Goal: Information Seeking & Learning: Learn about a topic

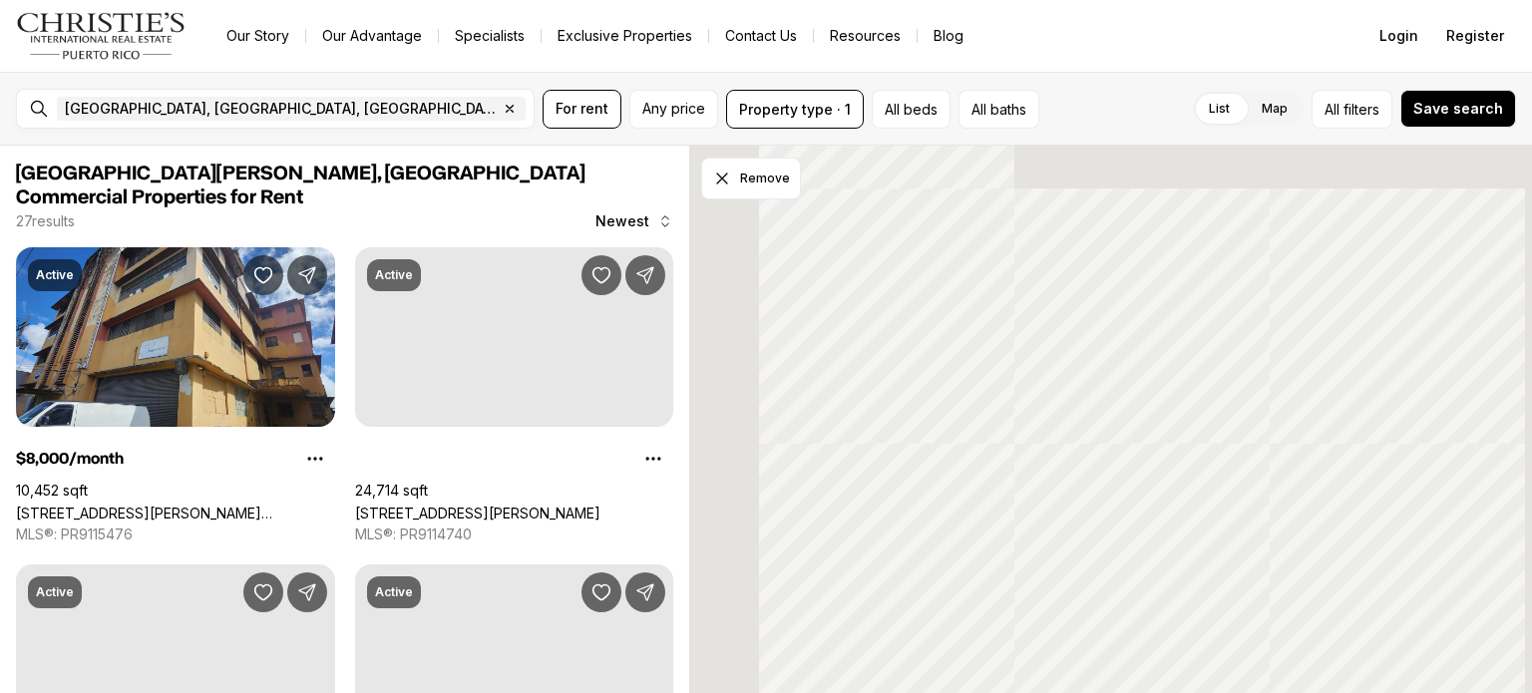
click at [717, 362] on div at bounding box center [1110, 420] width 843 height 549
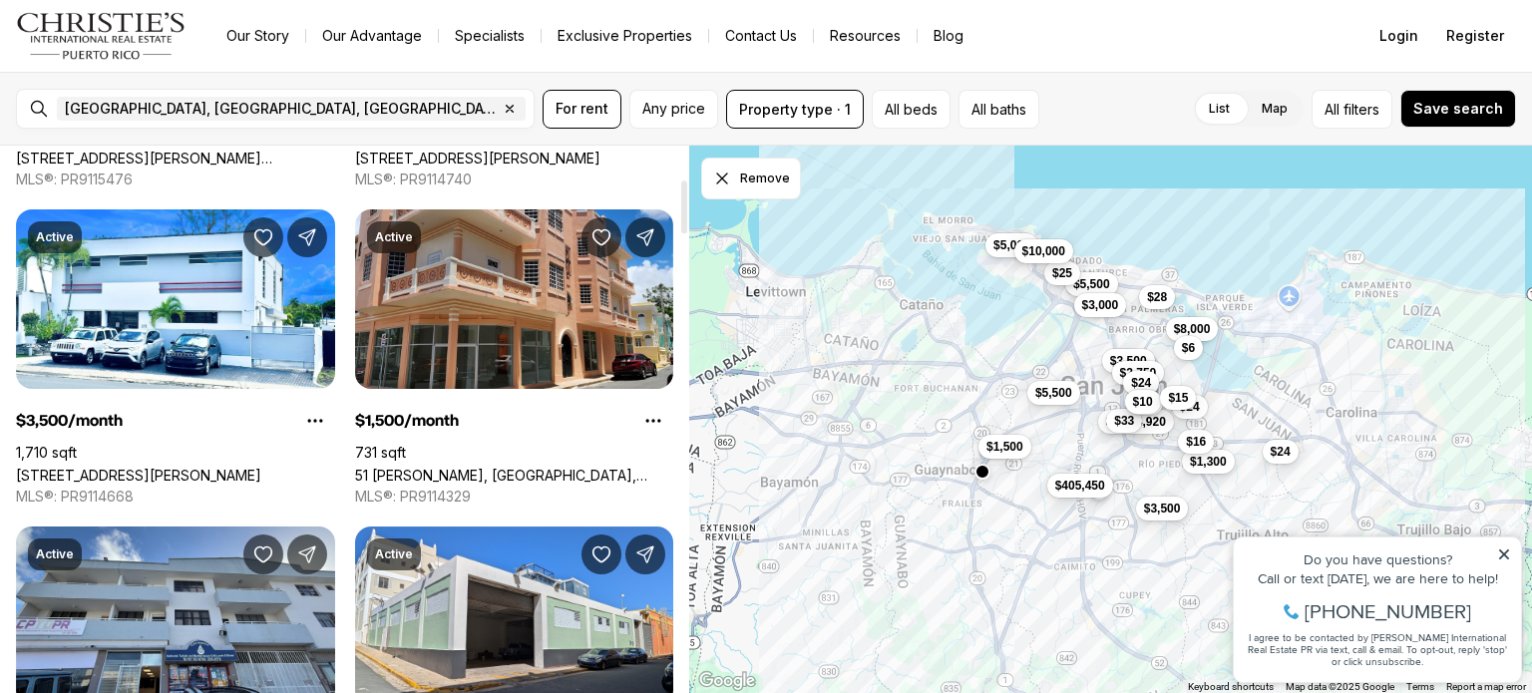
scroll to position [346, 0]
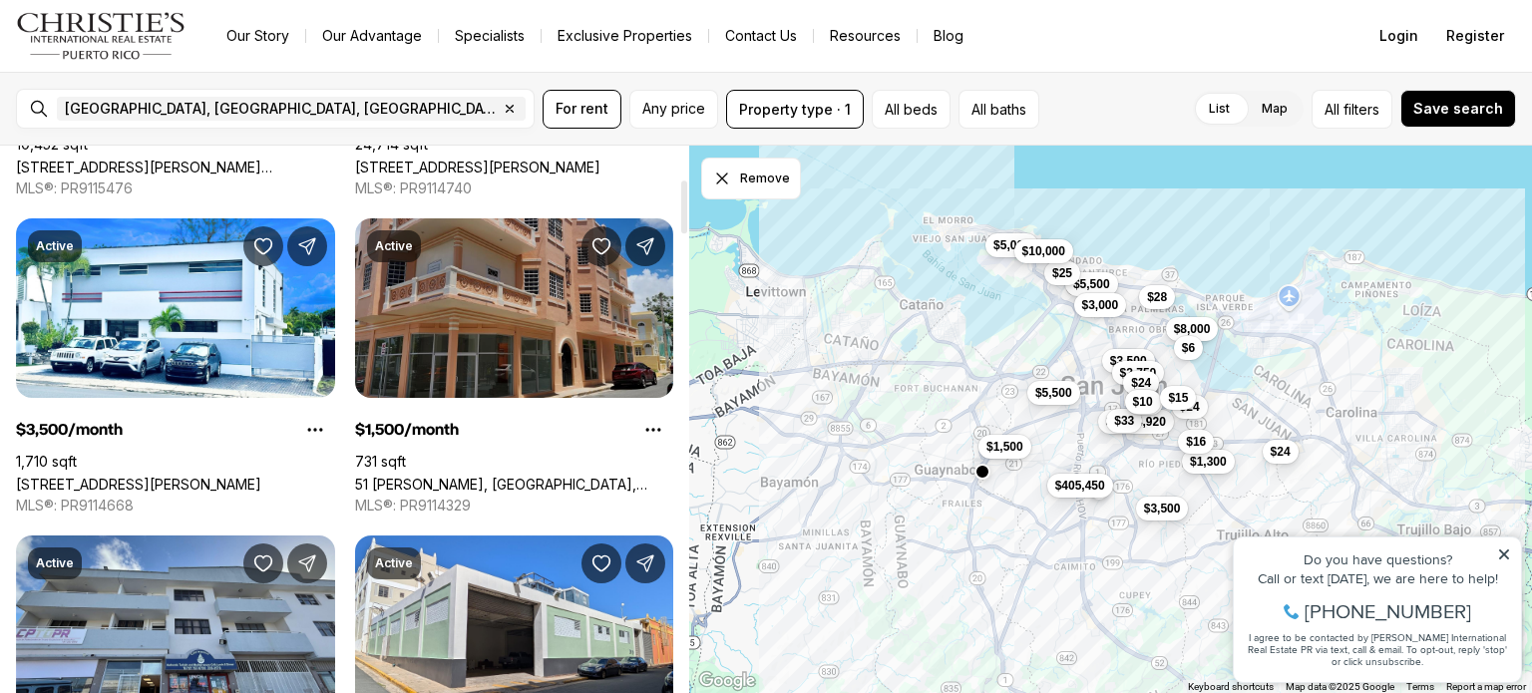
click at [499, 476] on link "51 [PERSON_NAME], [GEOGRAPHIC_DATA], 00921" at bounding box center [514, 484] width 319 height 17
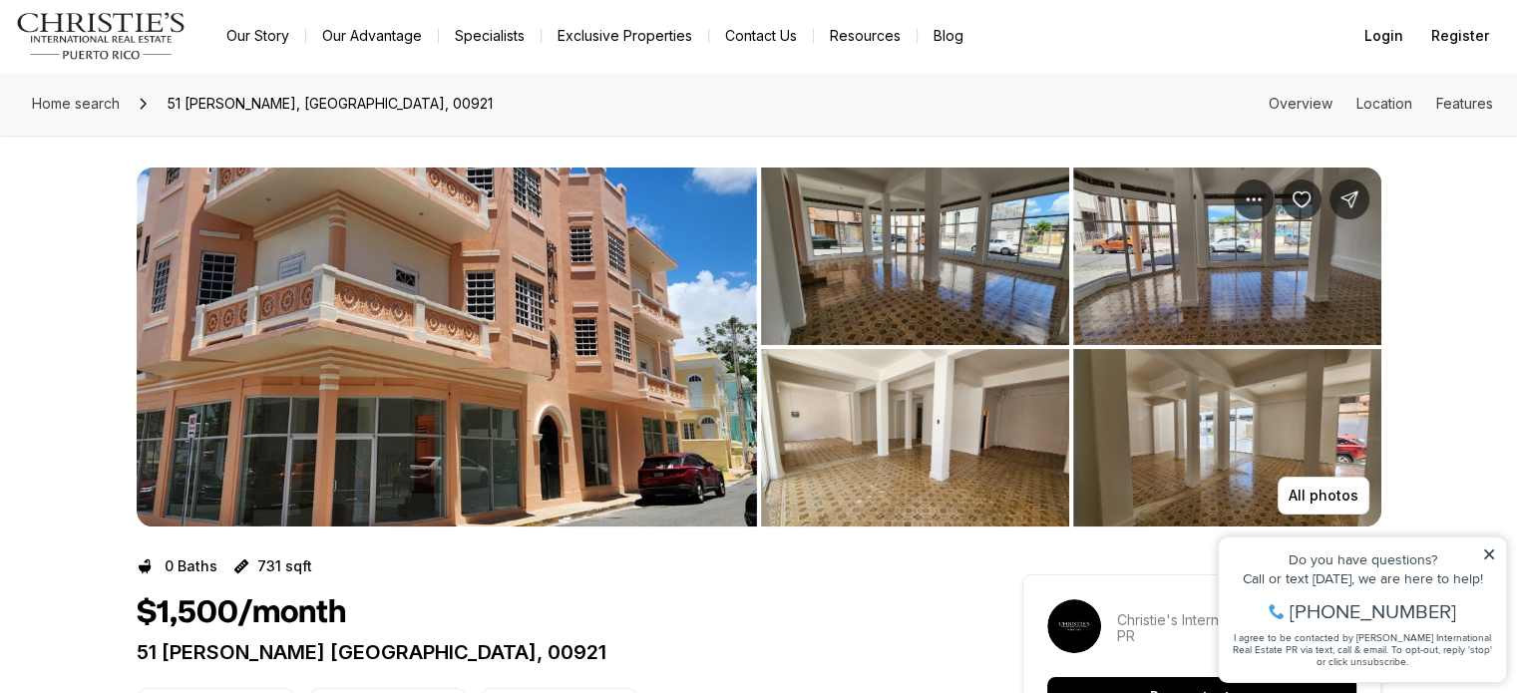
click at [461, 352] on img "View image gallery" at bounding box center [447, 347] width 621 height 359
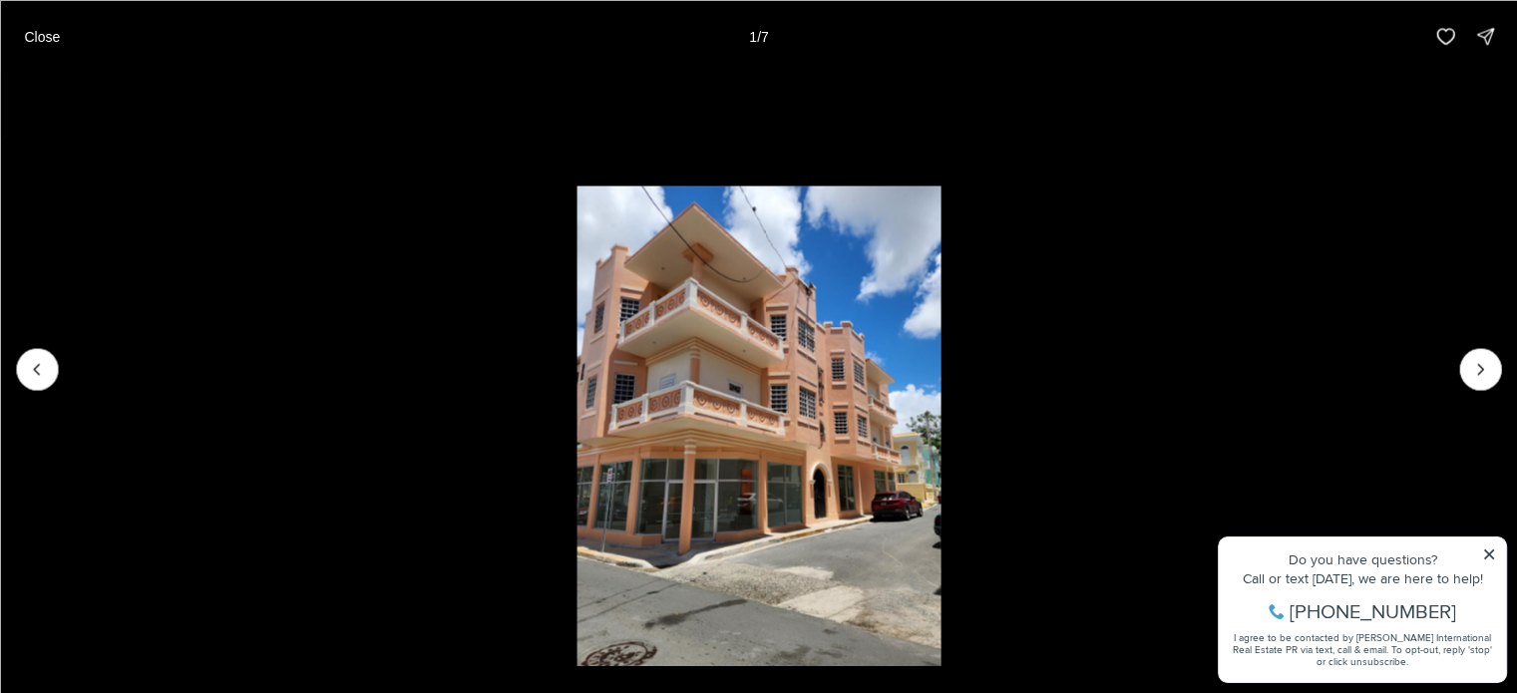
click at [841, 278] on img "1 of 7" at bounding box center [759, 429] width 364 height 486
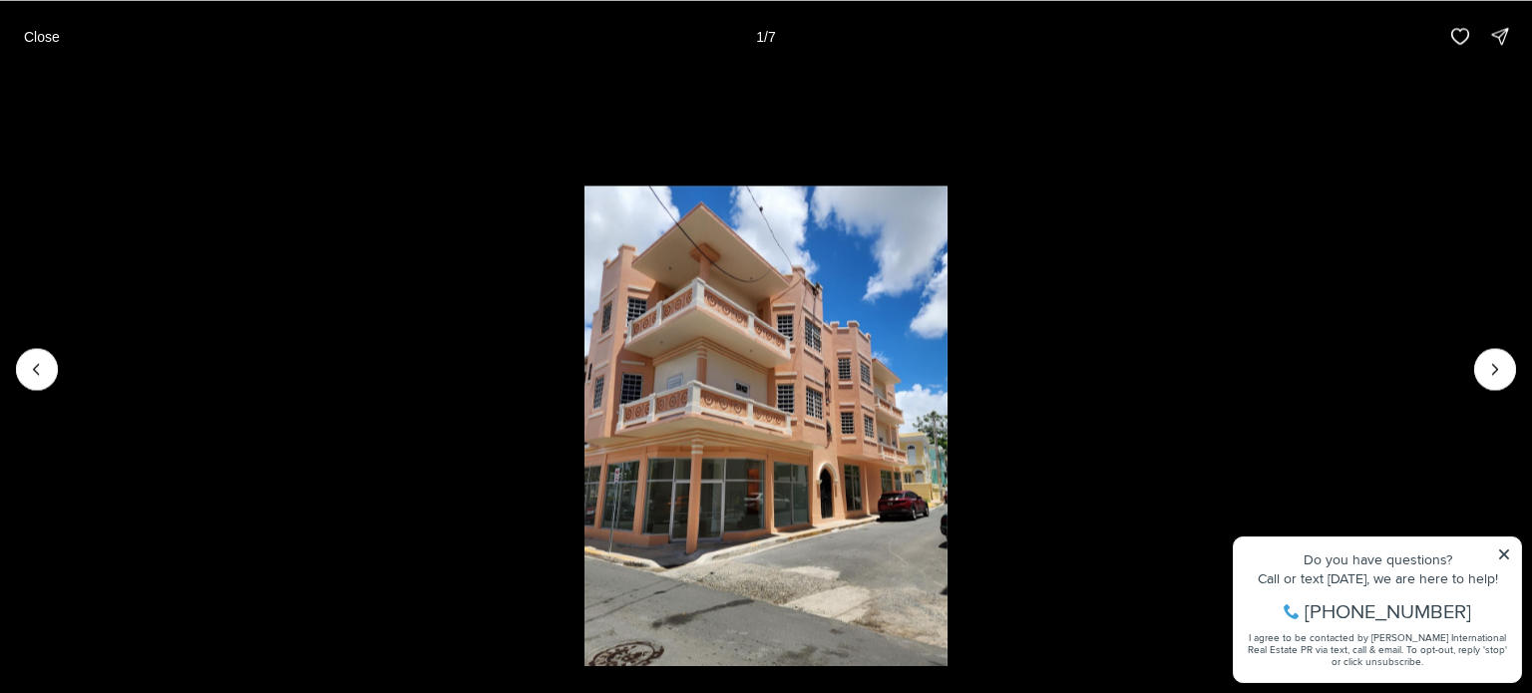
click at [774, 299] on img "1 of 7" at bounding box center [767, 429] width 364 height 486
click at [1516, 339] on li "1 of 7" at bounding box center [766, 369] width 1532 height 594
click at [1498, 358] on button "Next slide" at bounding box center [1495, 369] width 42 height 42
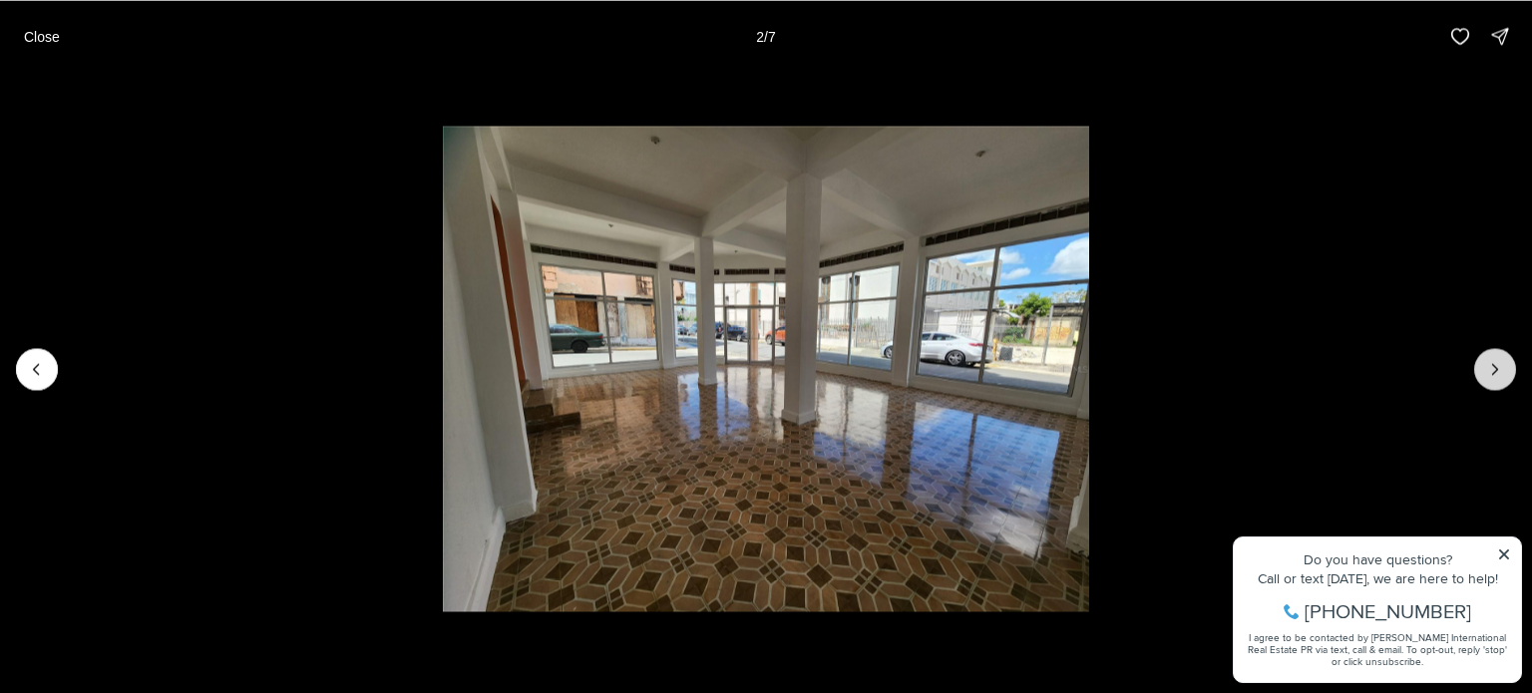
click at [1500, 358] on button "Next slide" at bounding box center [1495, 369] width 42 height 42
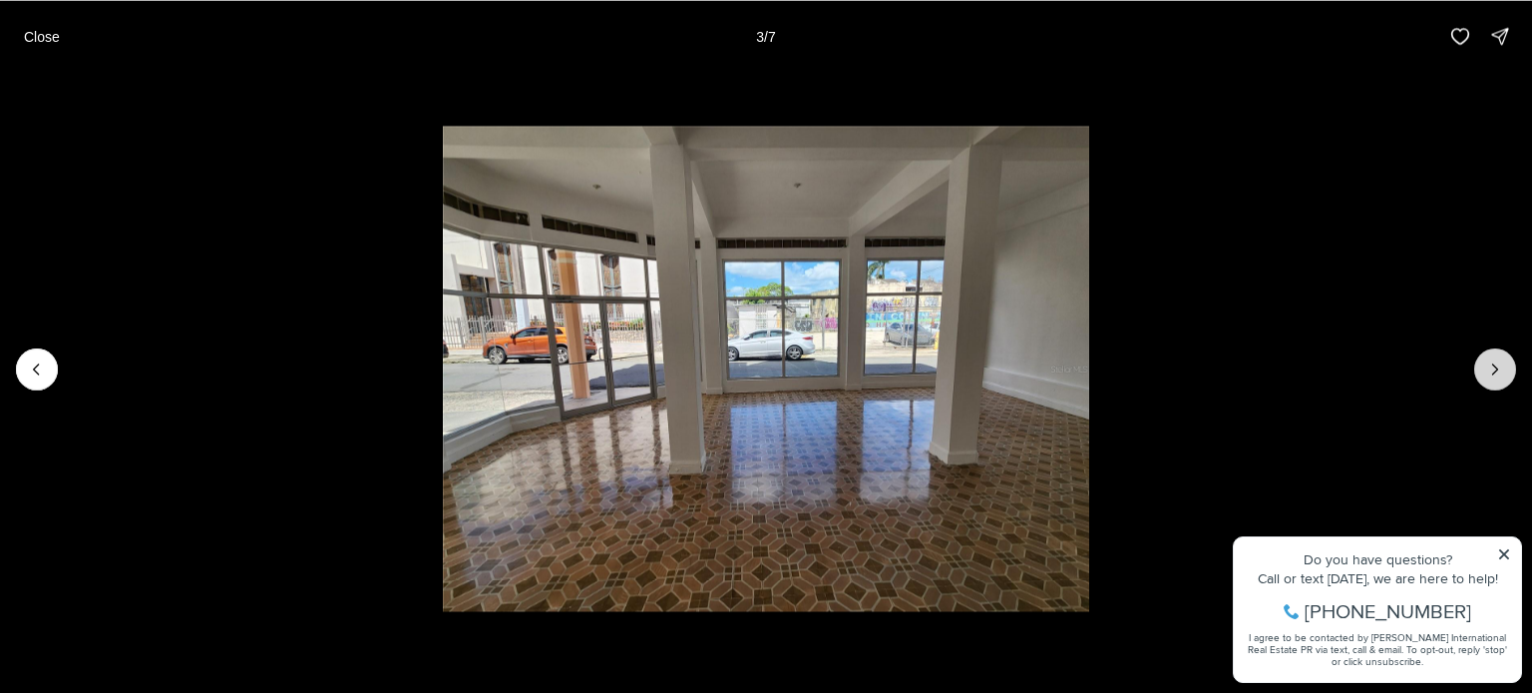
click at [1500, 358] on button "Next slide" at bounding box center [1495, 369] width 42 height 42
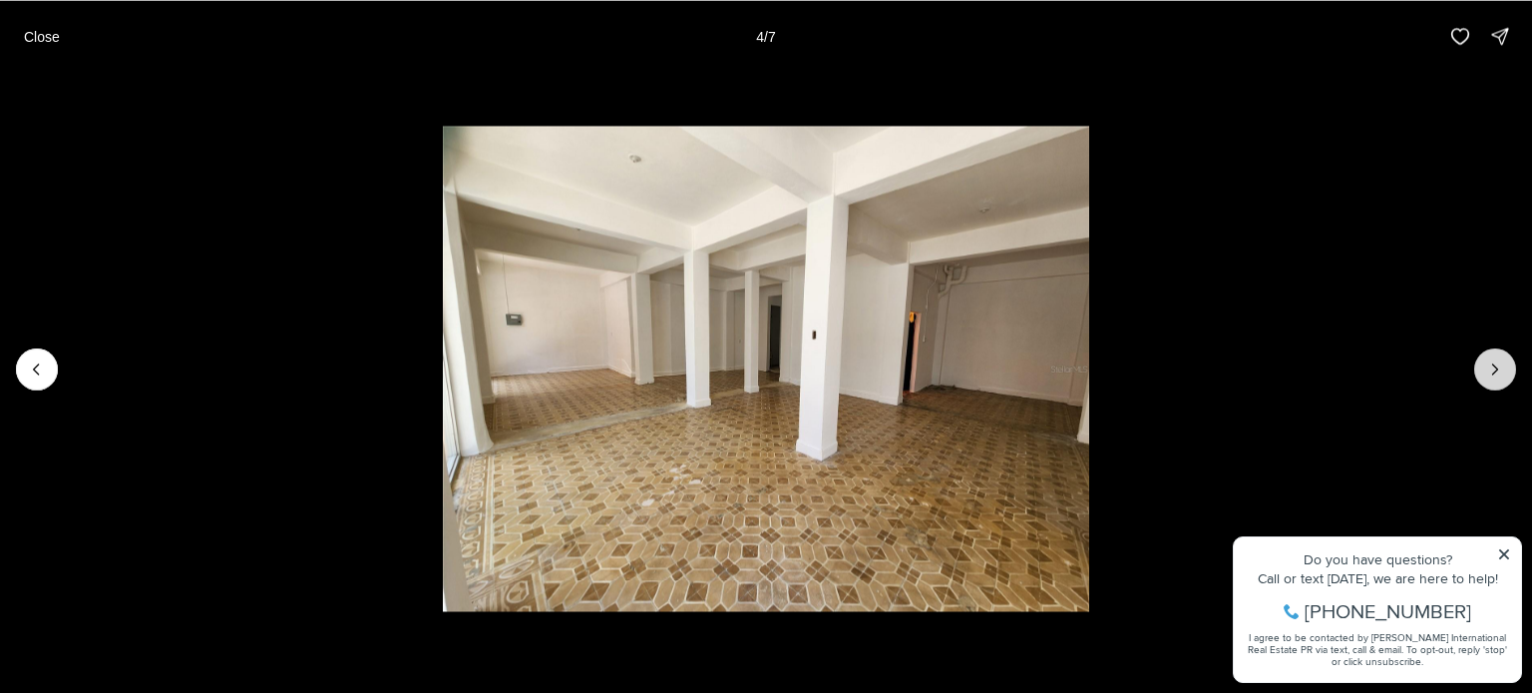
click at [1495, 365] on icon "Next slide" at bounding box center [1495, 369] width 20 height 20
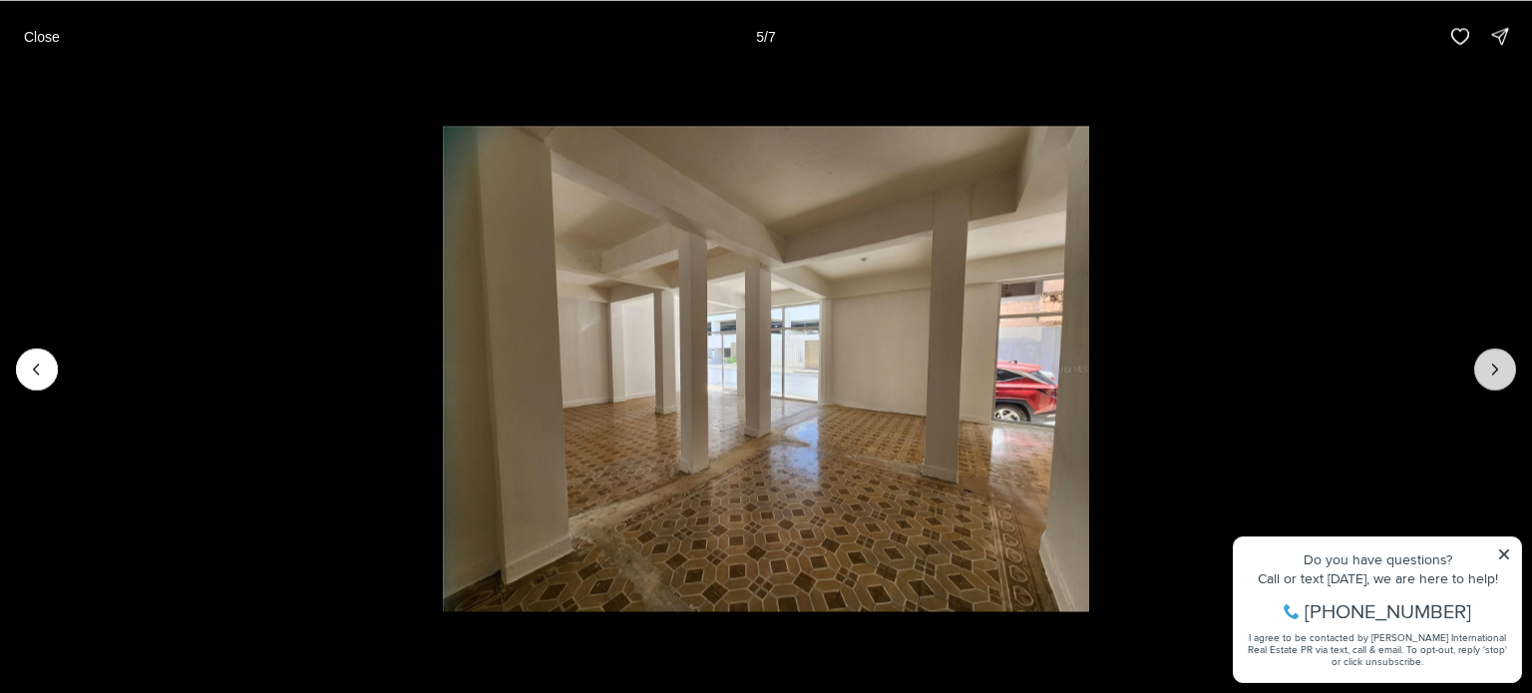
click at [1482, 385] on button "Next slide" at bounding box center [1495, 369] width 42 height 42
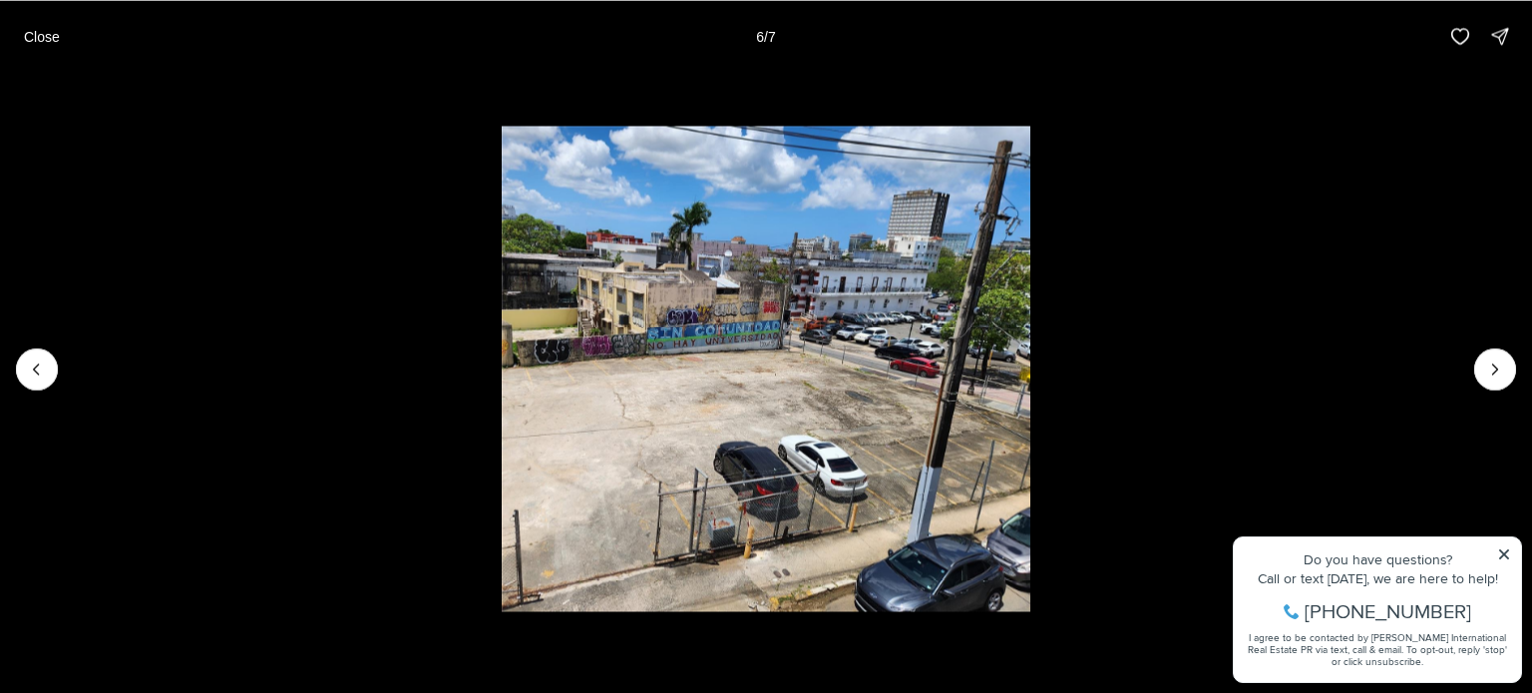
click at [1488, 389] on li "6 of 7" at bounding box center [766, 369] width 1532 height 594
click at [1498, 379] on button "Next slide" at bounding box center [1495, 369] width 42 height 42
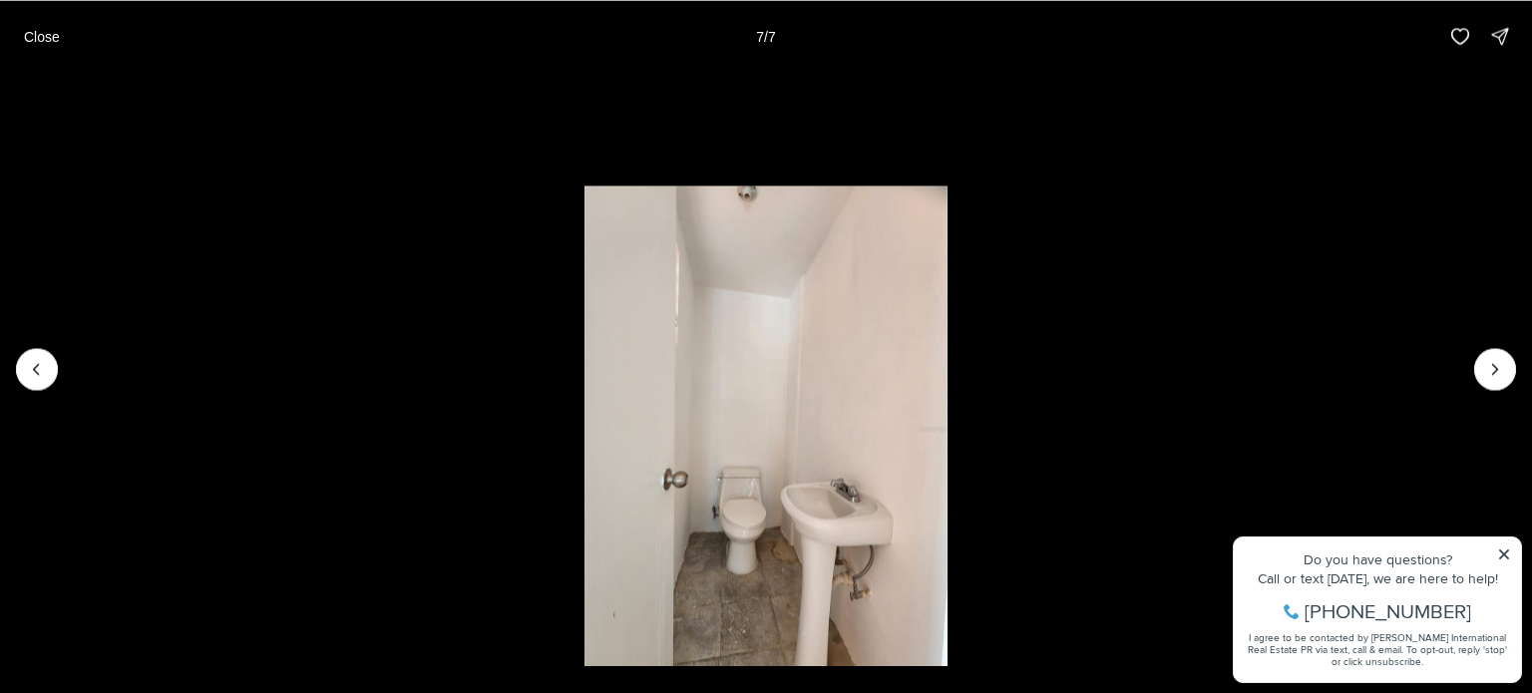
click at [1492, 362] on div at bounding box center [1495, 369] width 42 height 42
click at [1504, 361] on div at bounding box center [1495, 369] width 42 height 42
click at [1474, 383] on li "7 of 7" at bounding box center [766, 369] width 1532 height 594
click at [1483, 358] on div at bounding box center [1495, 369] width 42 height 42
click at [20, 361] on button "Previous slide" at bounding box center [37, 369] width 42 height 42
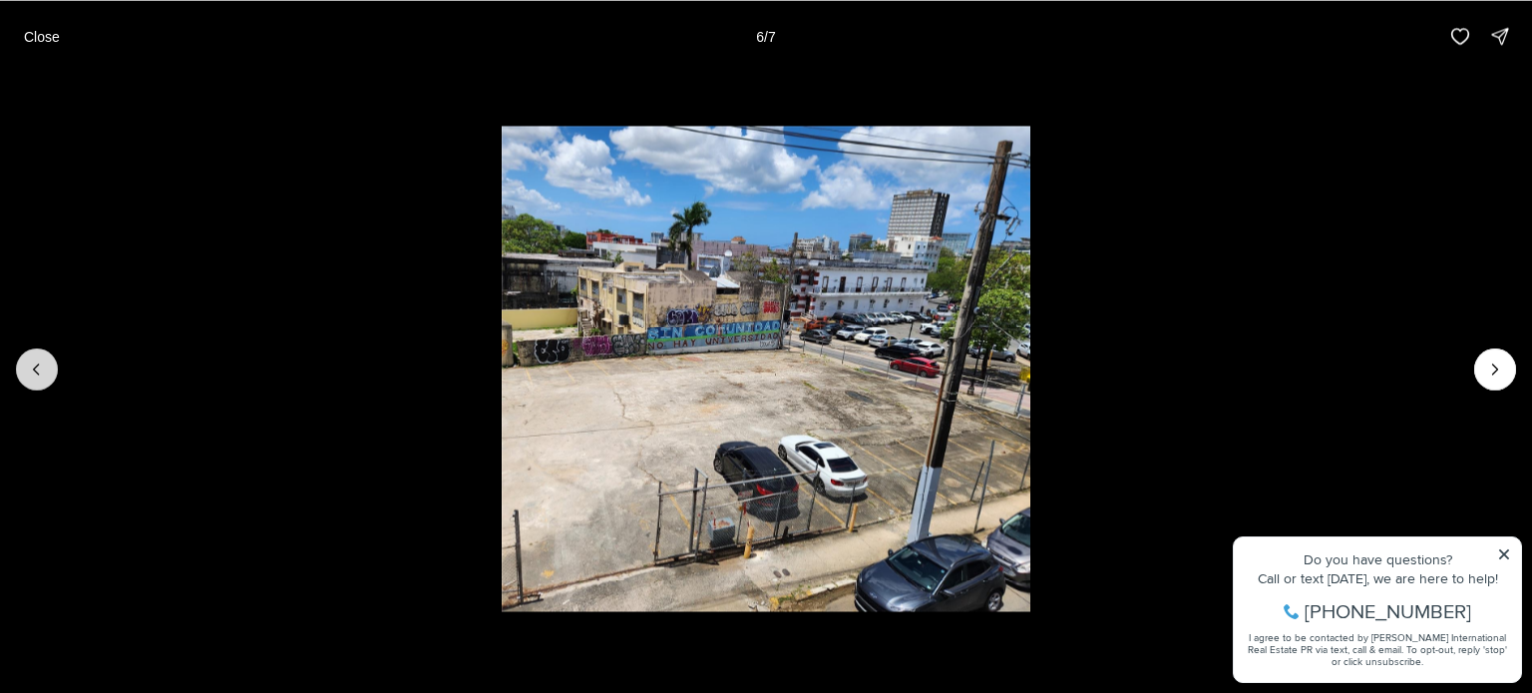
click at [20, 361] on button "Previous slide" at bounding box center [37, 369] width 42 height 42
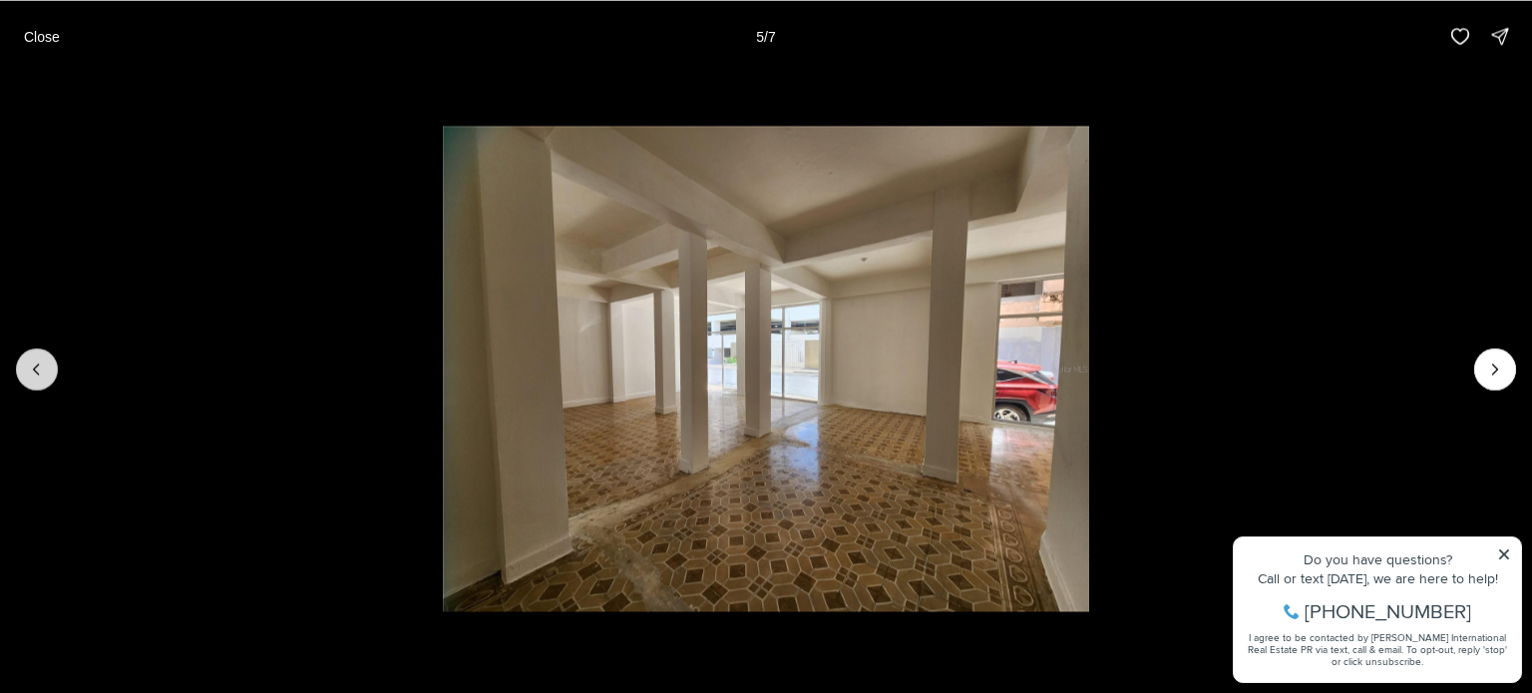
click at [32, 369] on icon "Previous slide" at bounding box center [37, 369] width 20 height 20
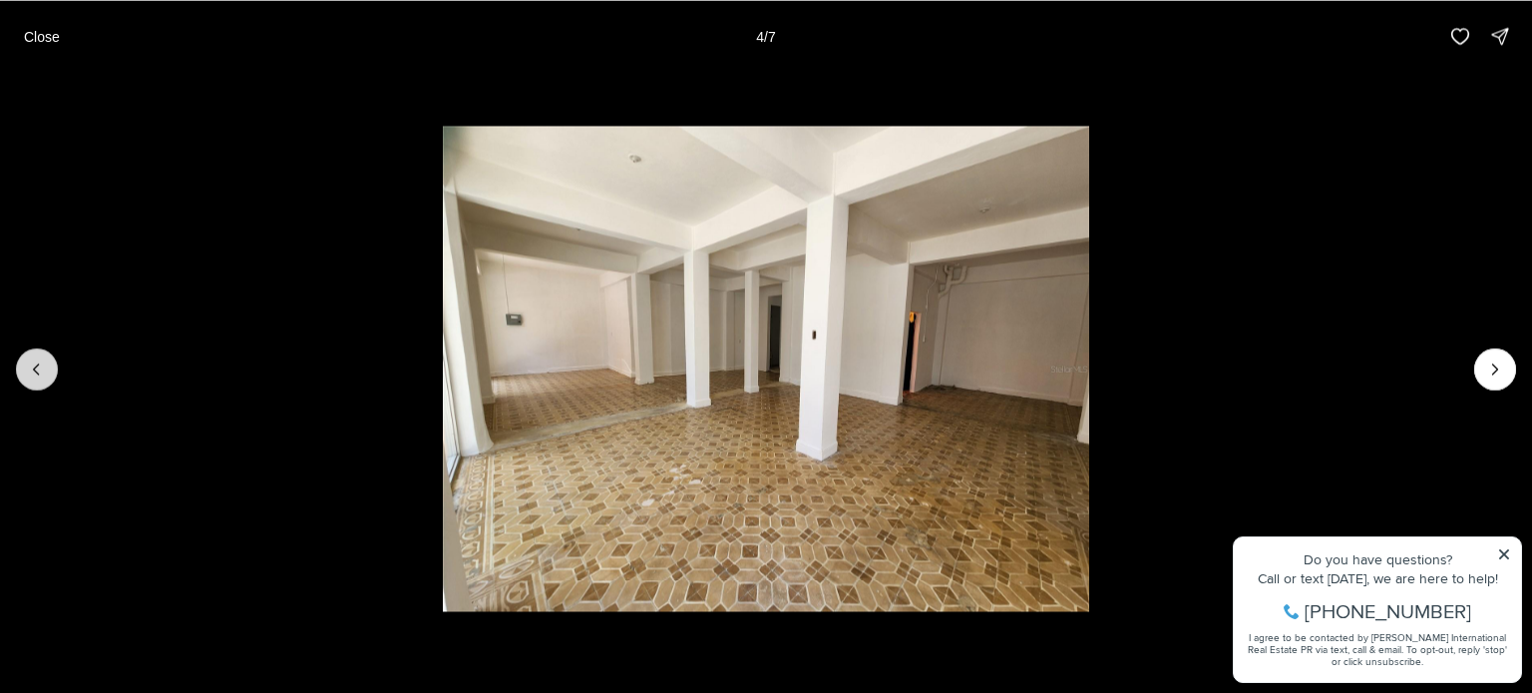
click at [52, 378] on button "Previous slide" at bounding box center [37, 369] width 42 height 42
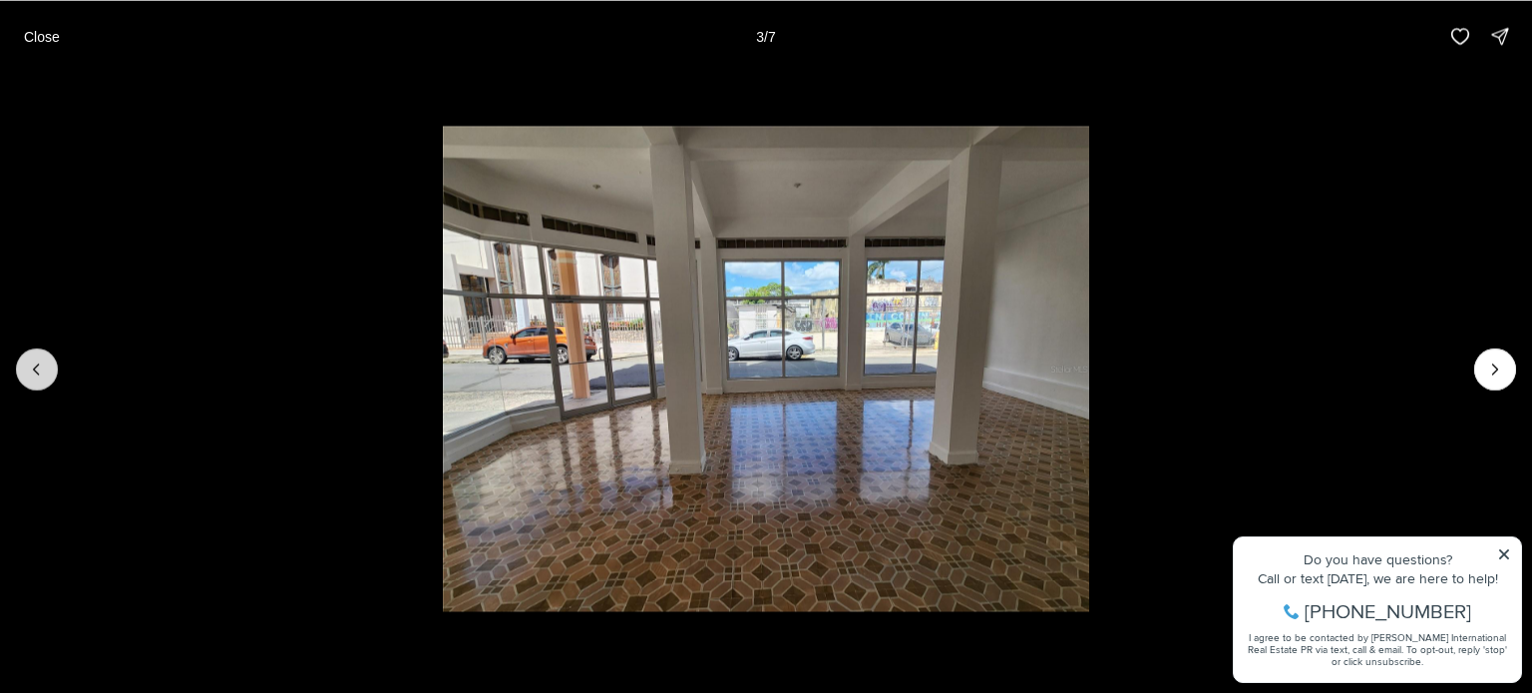
click at [34, 363] on icon "Previous slide" at bounding box center [37, 369] width 20 height 20
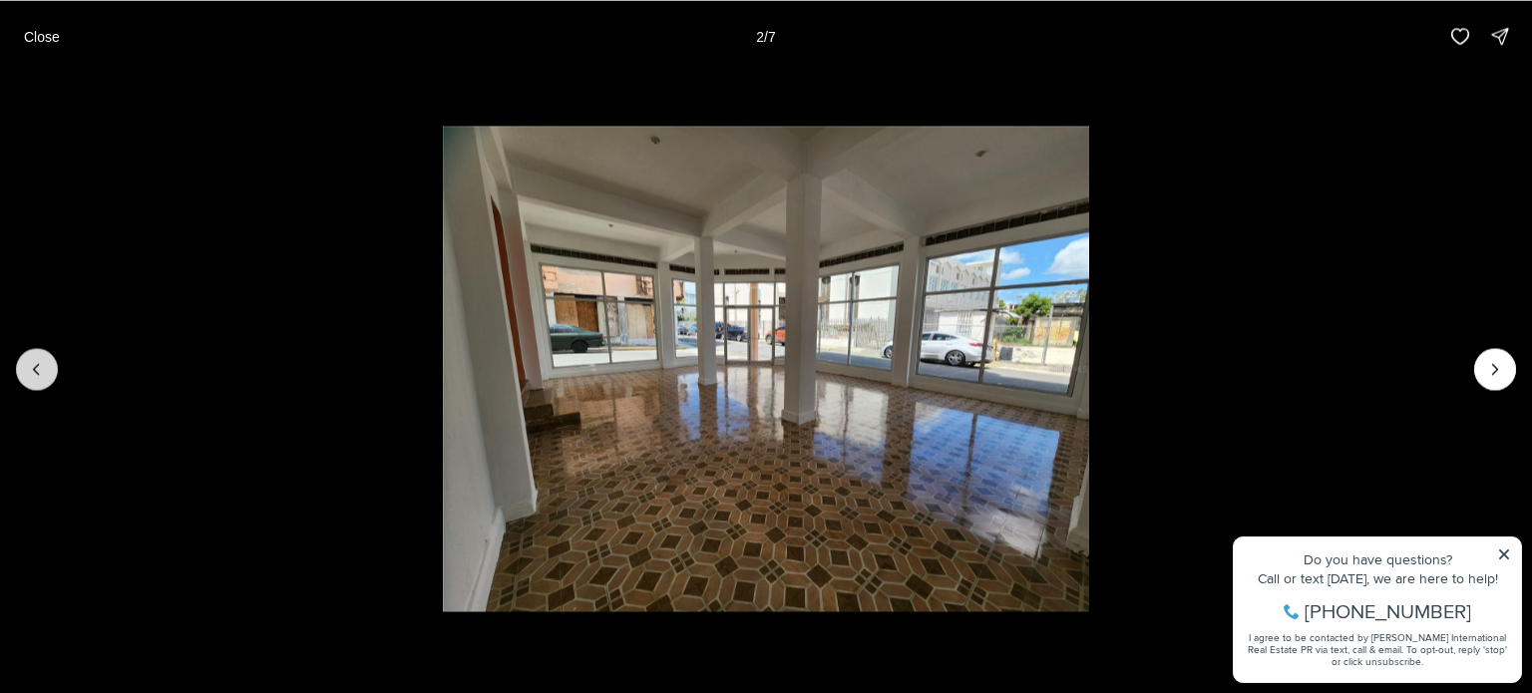
click at [40, 369] on icon "Previous slide" at bounding box center [37, 369] width 20 height 20
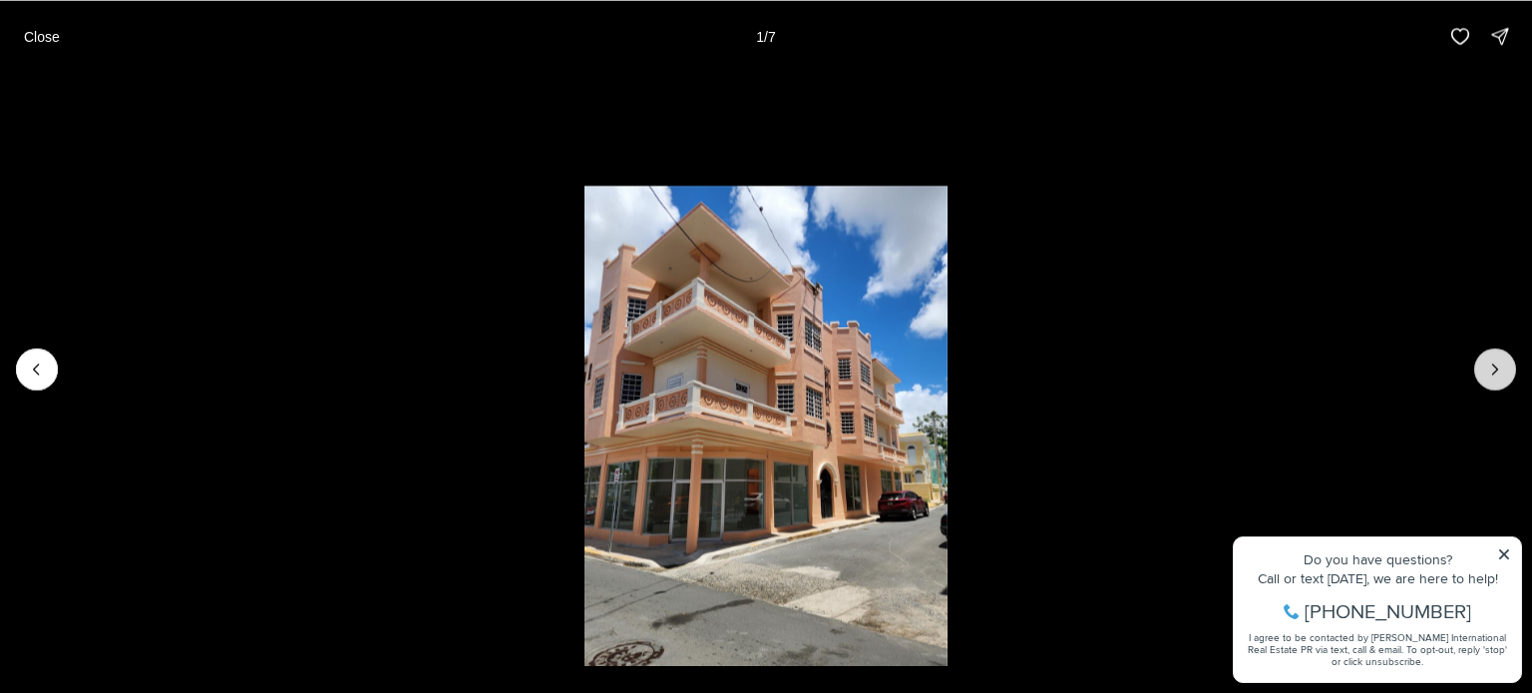
click at [1496, 364] on icon "Next slide" at bounding box center [1495, 369] width 20 height 20
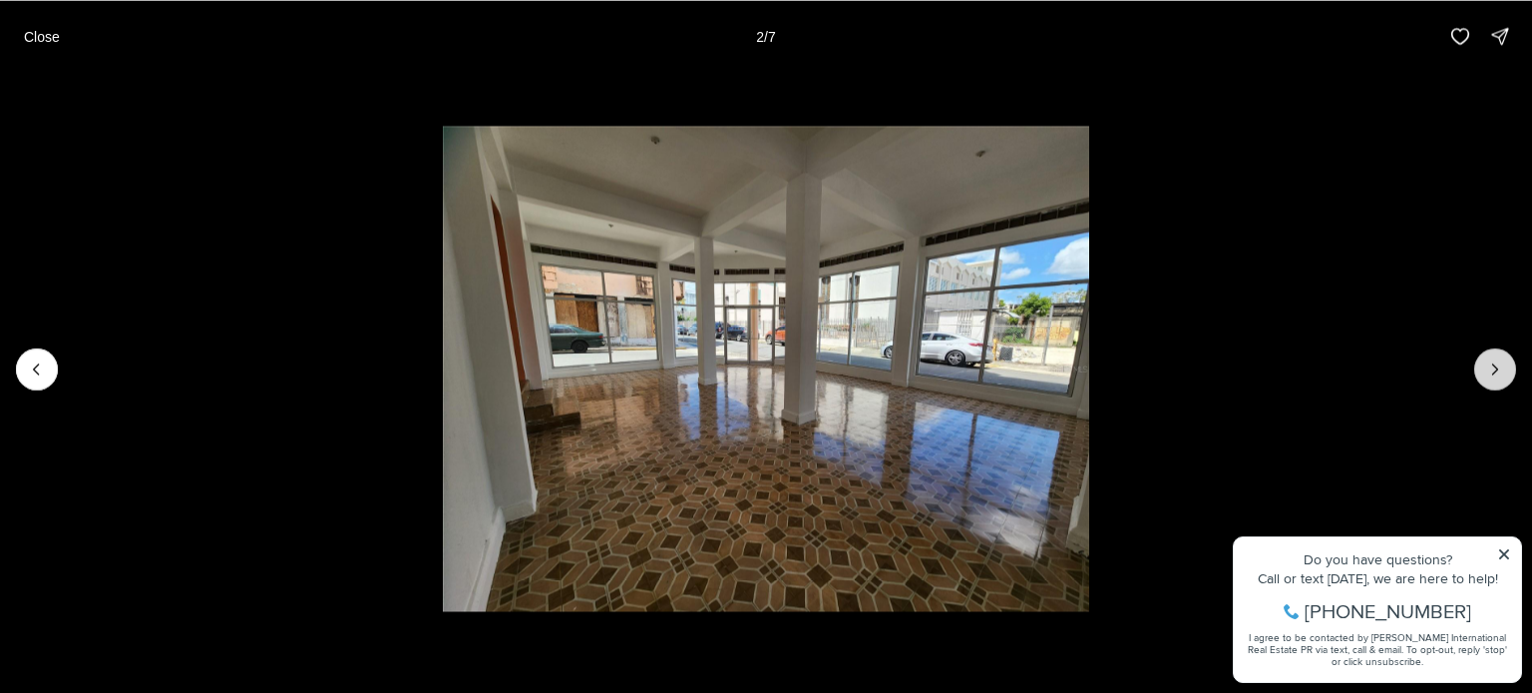
click at [1496, 360] on icon "Next slide" at bounding box center [1495, 369] width 20 height 20
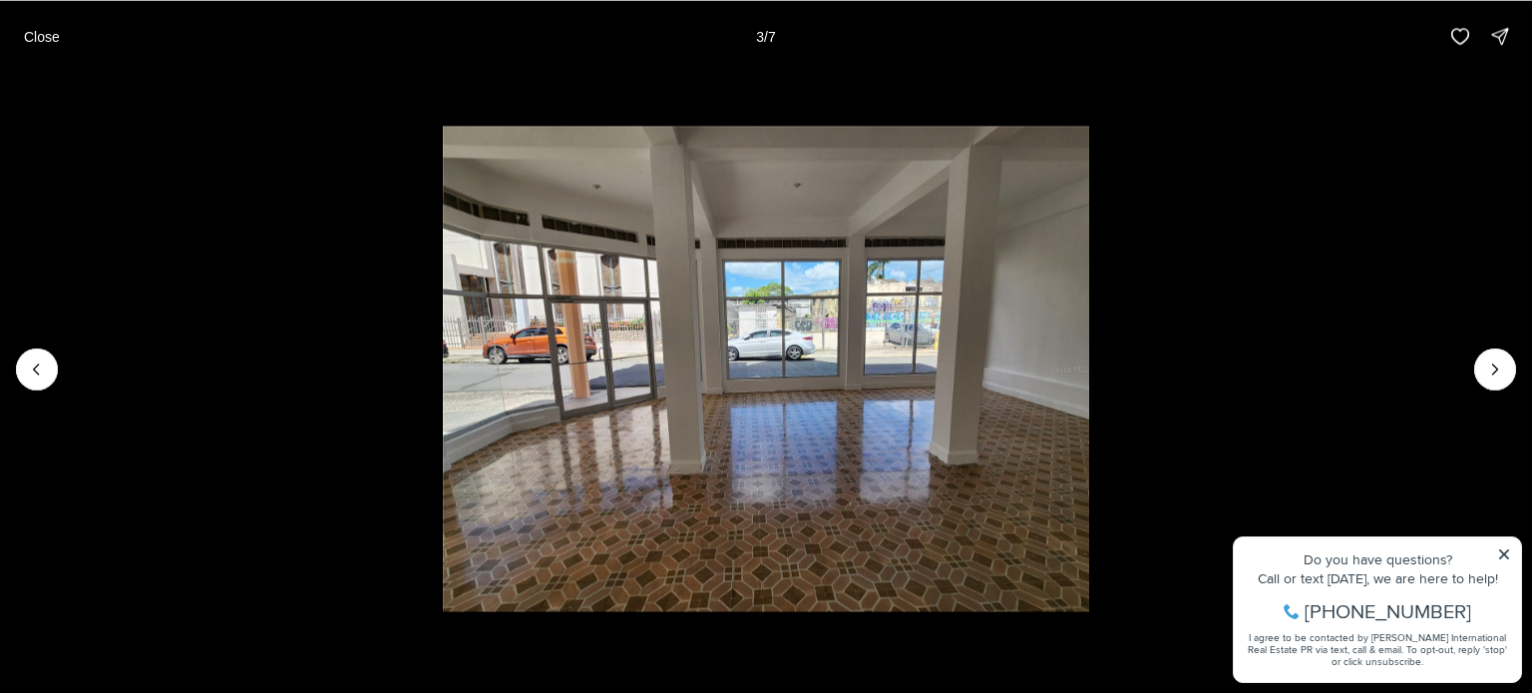
click at [1513, 561] on li "3 of 7" at bounding box center [766, 369] width 1532 height 594
click at [1500, 548] on li "3 of 7" at bounding box center [766, 369] width 1532 height 594
click at [1504, 555] on li "3 of 7" at bounding box center [766, 369] width 1532 height 594
click at [1506, 559] on li "3 of 7" at bounding box center [766, 369] width 1532 height 594
click at [35, 57] on div "Close 3 / 7" at bounding box center [766, 36] width 1532 height 72
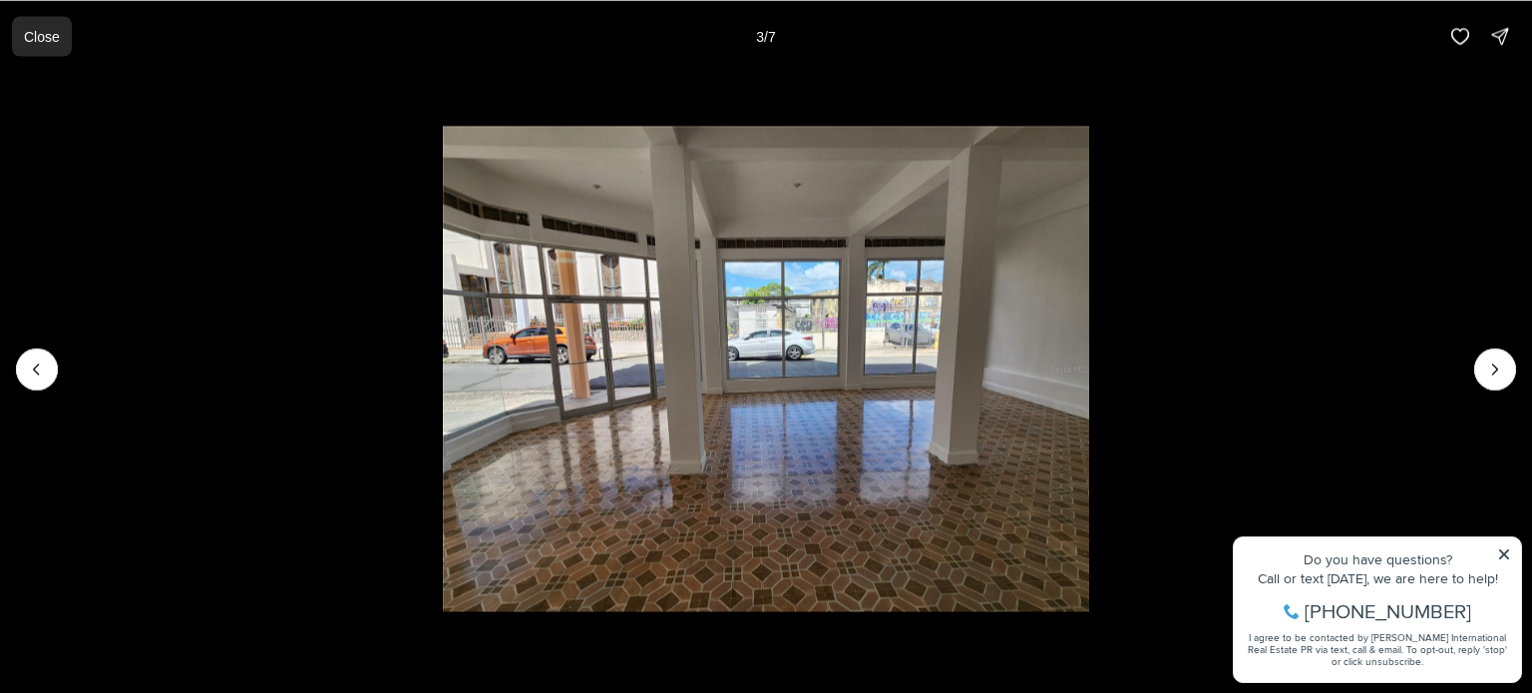
click at [55, 28] on p "Close" at bounding box center [42, 36] width 36 height 16
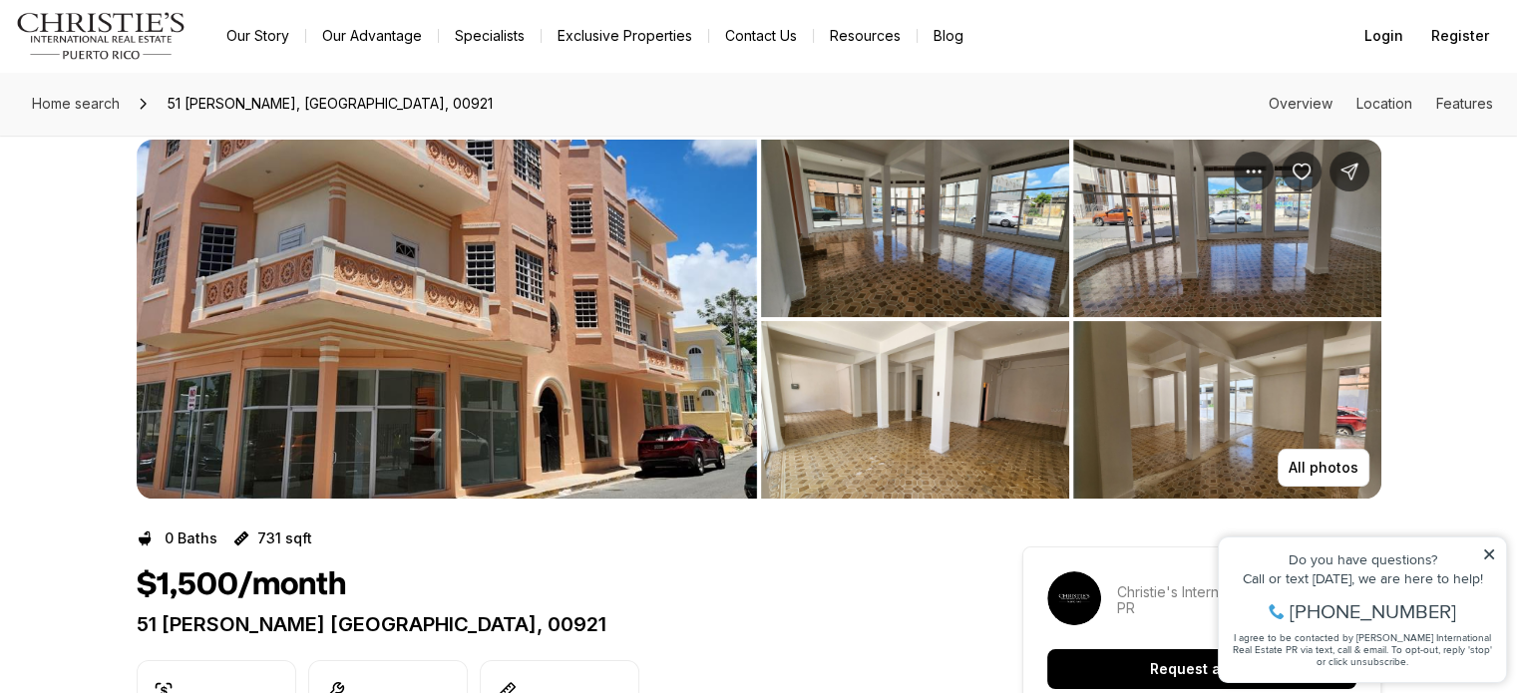
scroll to position [28, 0]
click at [1493, 563] on div "Do you have questions?" at bounding box center [1362, 560] width 267 height 14
click at [1493, 561] on icon at bounding box center [1489, 555] width 14 height 14
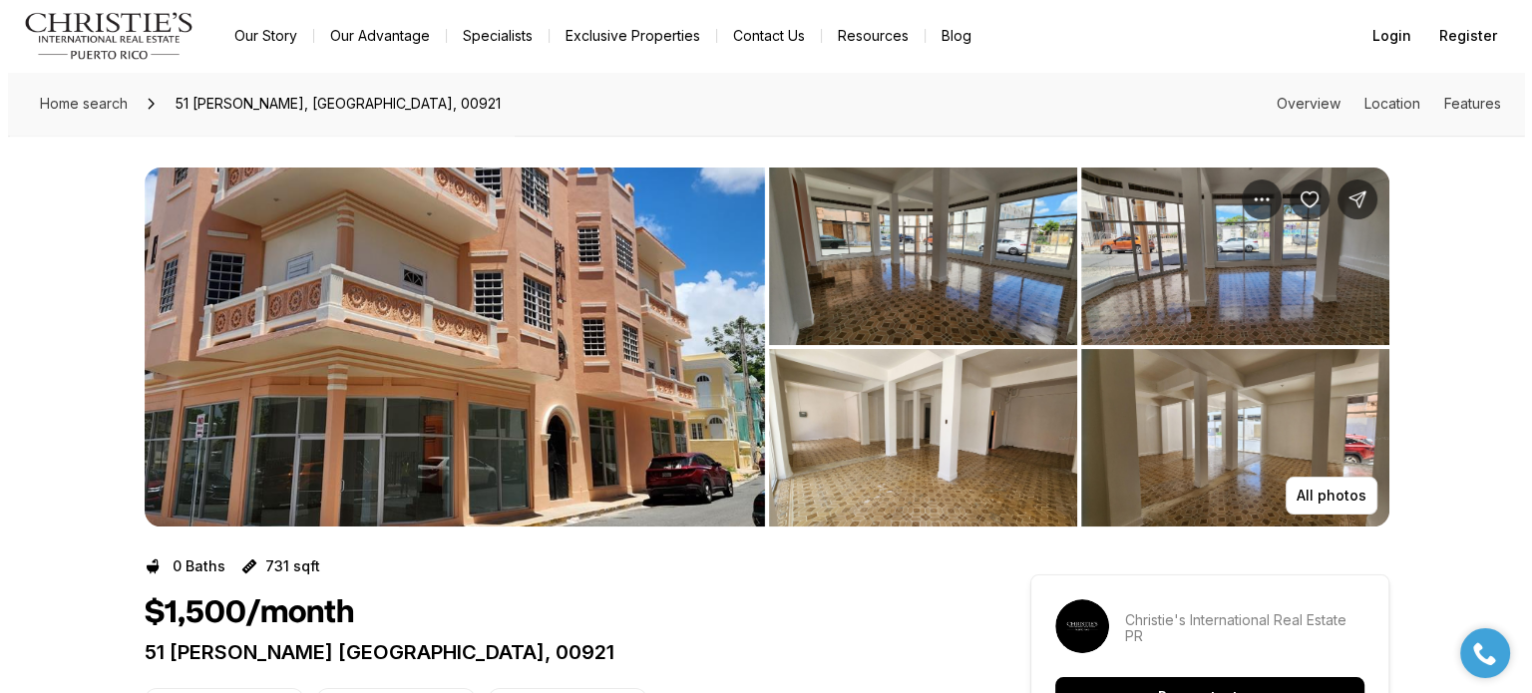
scroll to position [0, 0]
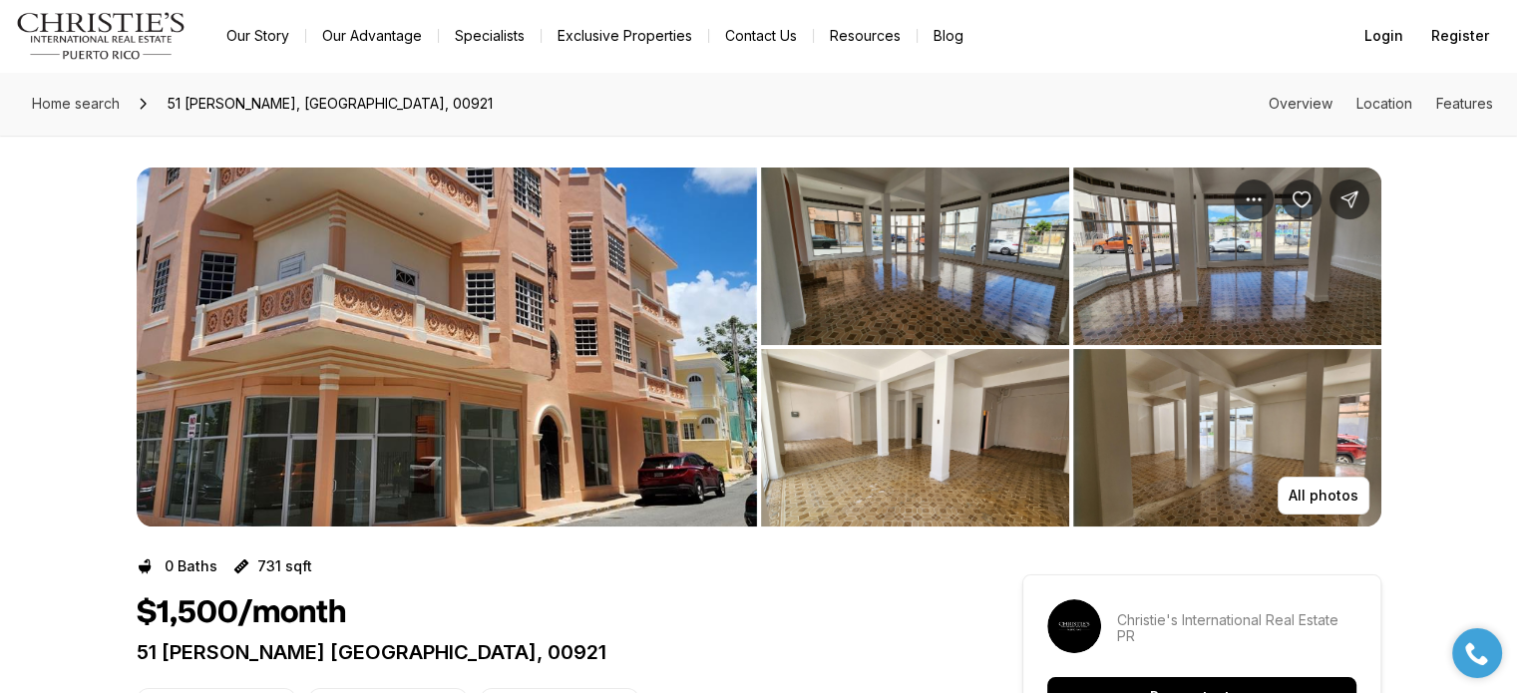
click at [873, 430] on img "View image gallery" at bounding box center [915, 438] width 308 height 178
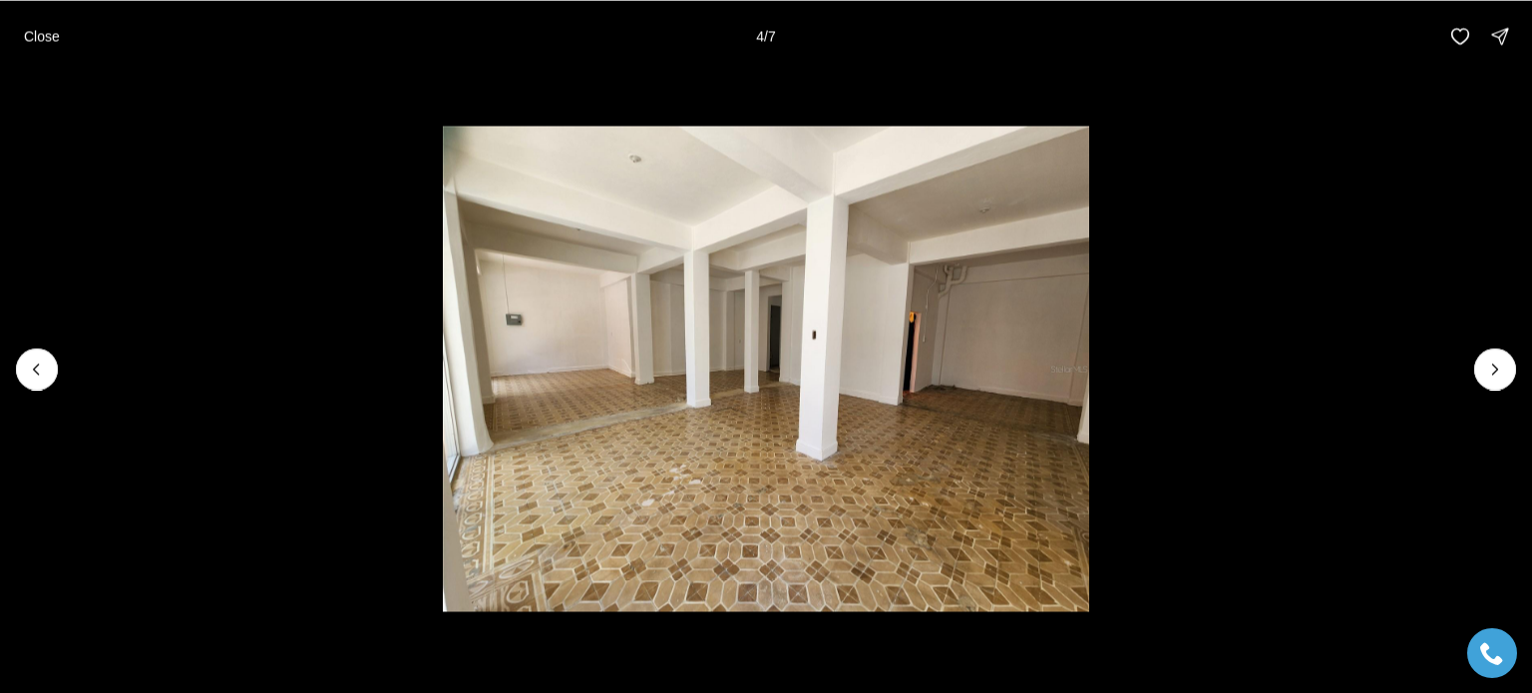
click at [772, 411] on img "4 of 7" at bounding box center [766, 369] width 647 height 486
click at [957, 195] on img "4 of 7" at bounding box center [766, 369] width 647 height 486
click at [56, 38] on p "Close" at bounding box center [42, 36] width 36 height 16
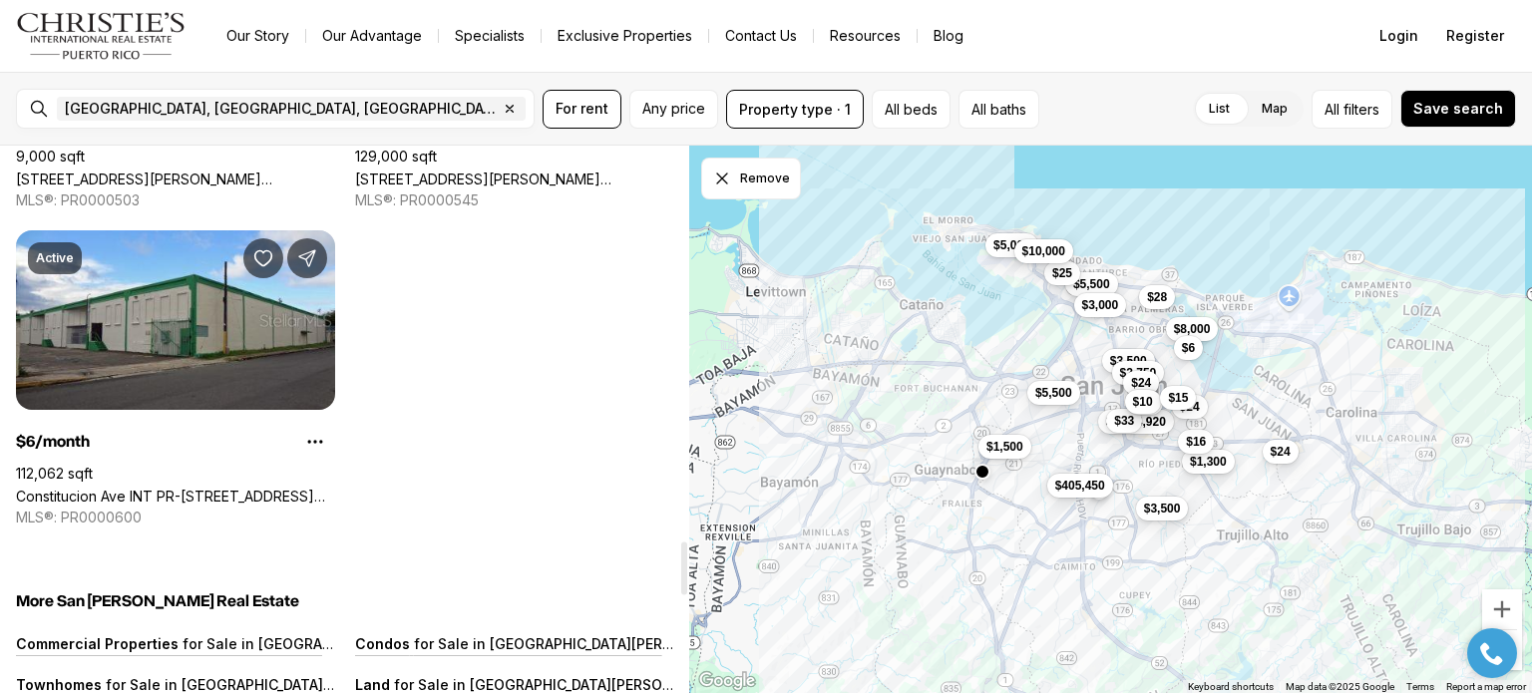
scroll to position [4114, 0]
